Goal: Task Accomplishment & Management: Manage account settings

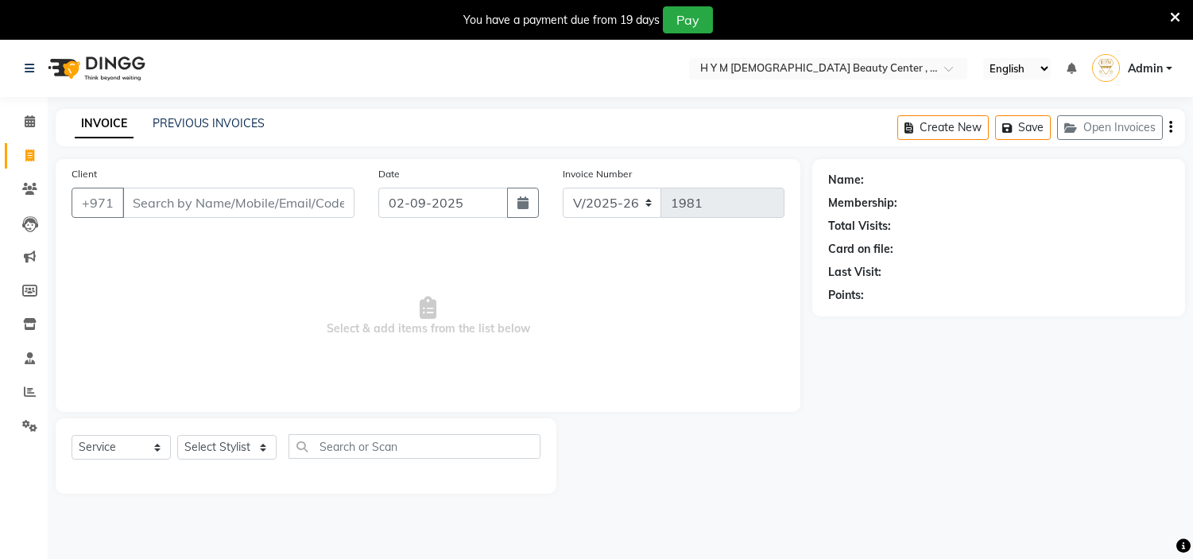
select select "7248"
select select "service"
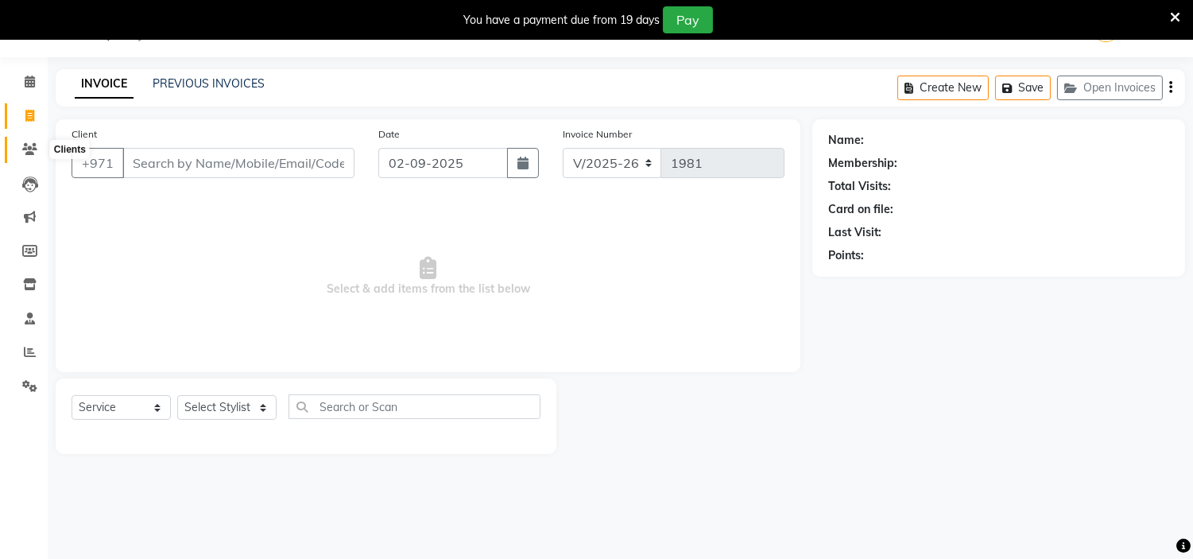
click at [21, 148] on span at bounding box center [30, 150] width 28 height 18
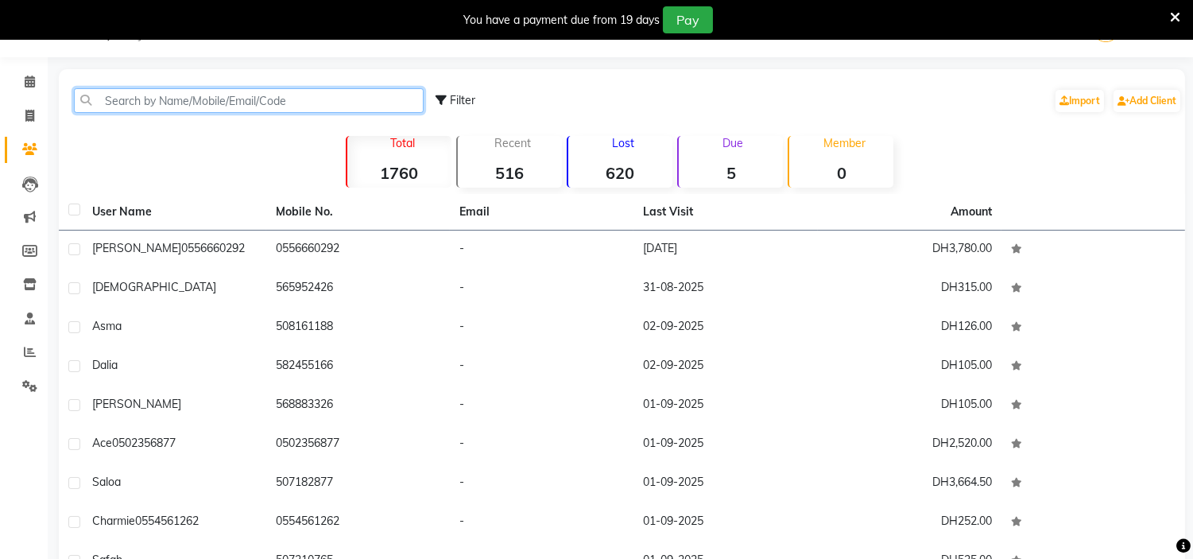
click at [299, 108] on input "text" at bounding box center [249, 100] width 350 height 25
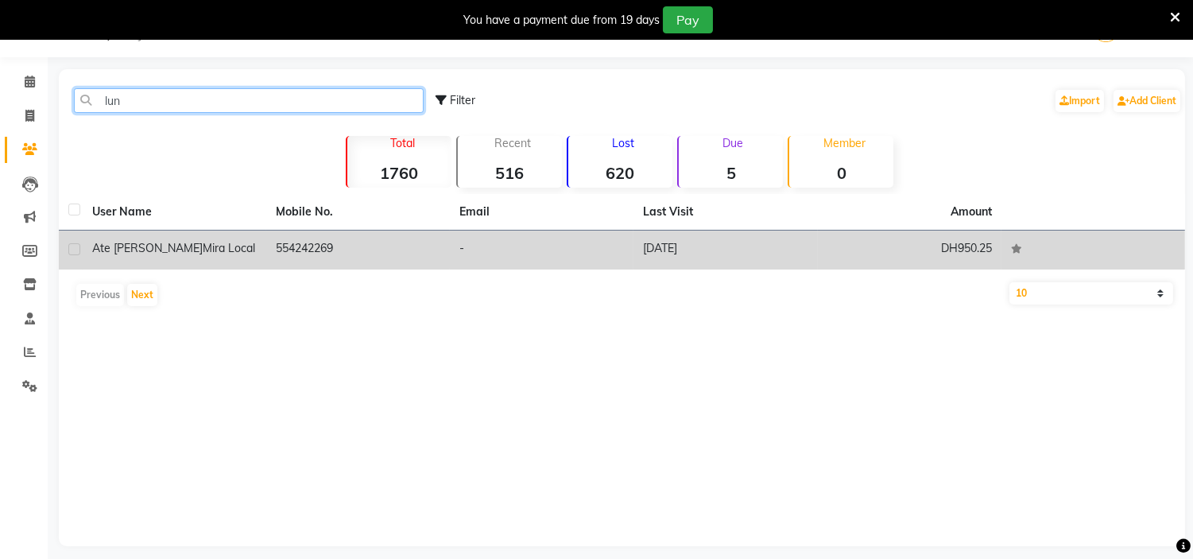
type input "lun"
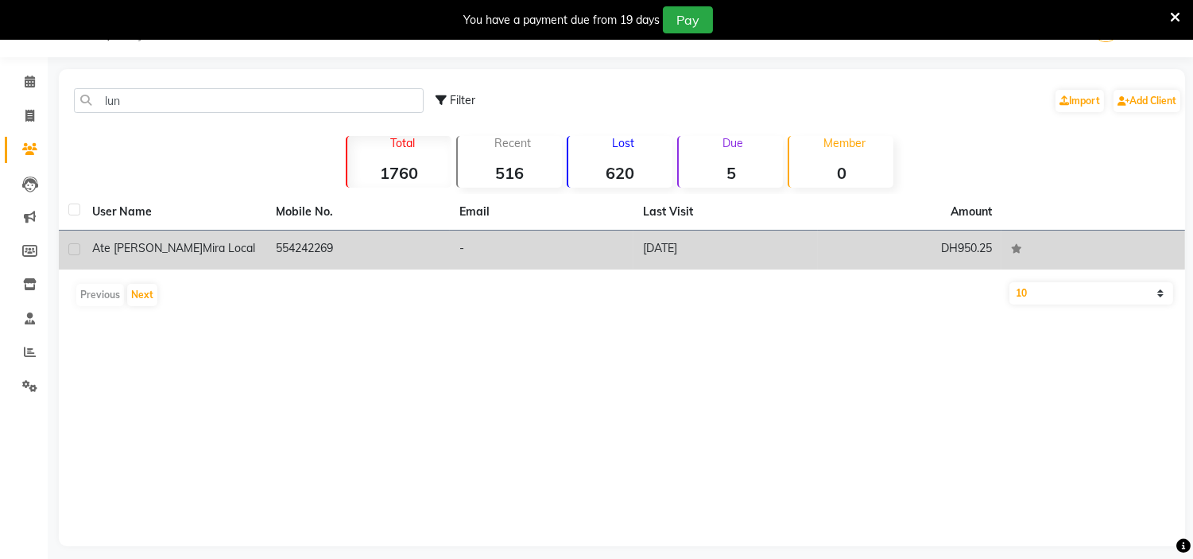
click at [350, 249] on td "554242269" at bounding box center [358, 249] width 184 height 39
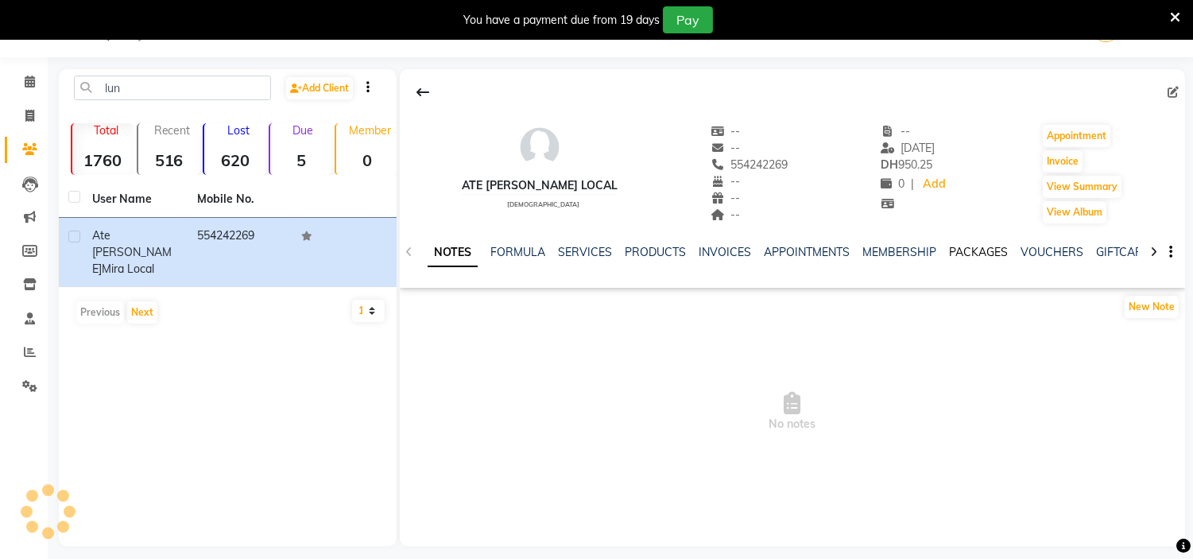
click at [962, 255] on link "PACKAGES" at bounding box center [978, 252] width 59 height 14
